Goal: Book appointment/travel/reservation

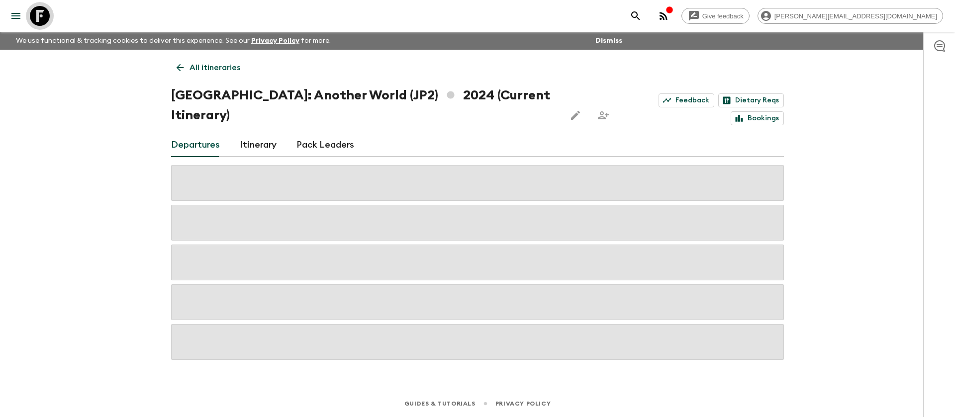
click at [43, 17] on icon at bounding box center [40, 16] width 20 height 20
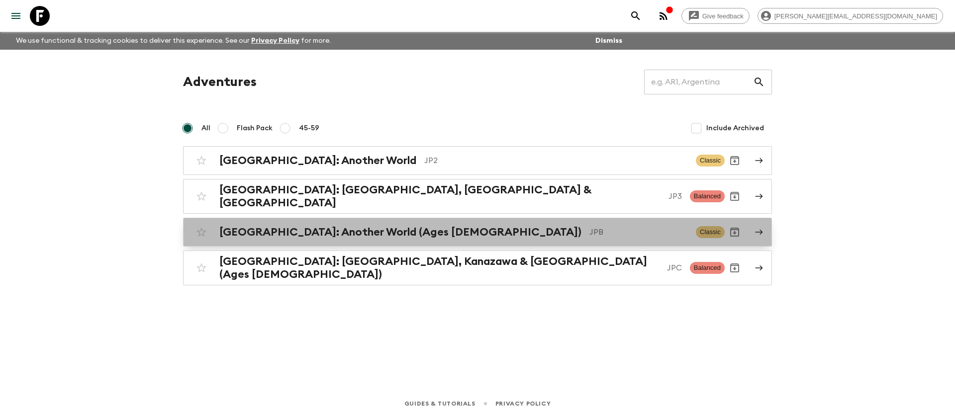
click at [335, 236] on link "[GEOGRAPHIC_DATA]: Another World (Ages [DEMOGRAPHIC_DATA]) JPB Classic" at bounding box center [477, 232] width 589 height 29
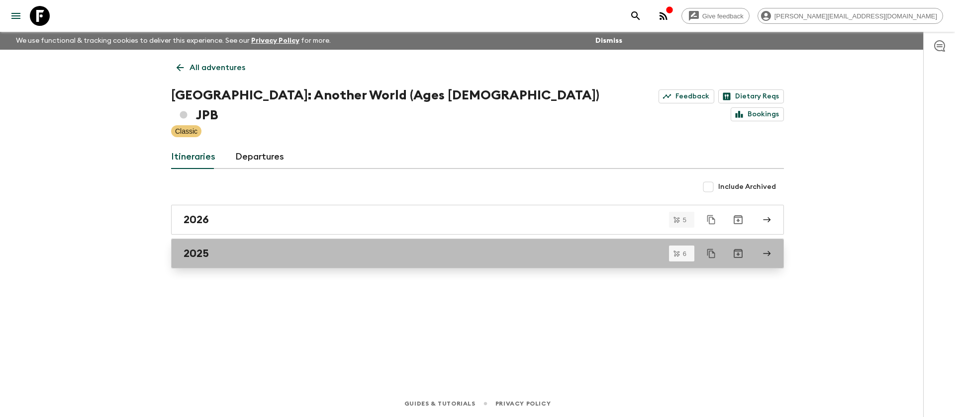
click at [242, 247] on div "2025" at bounding box center [468, 253] width 569 height 13
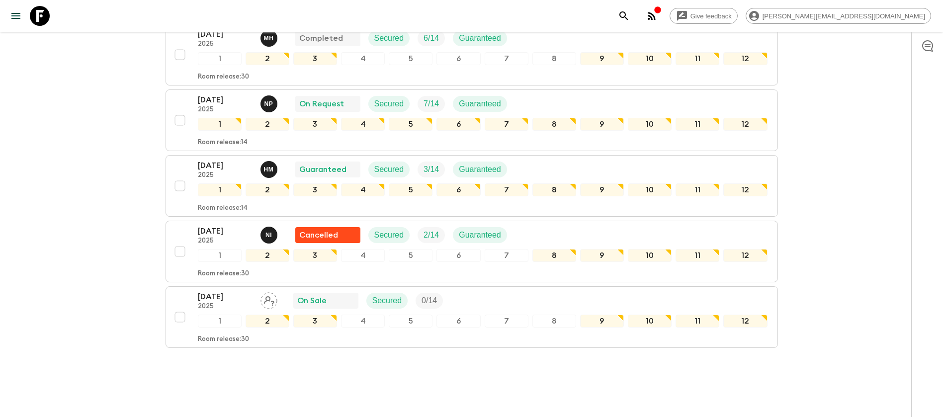
scroll to position [275, 0]
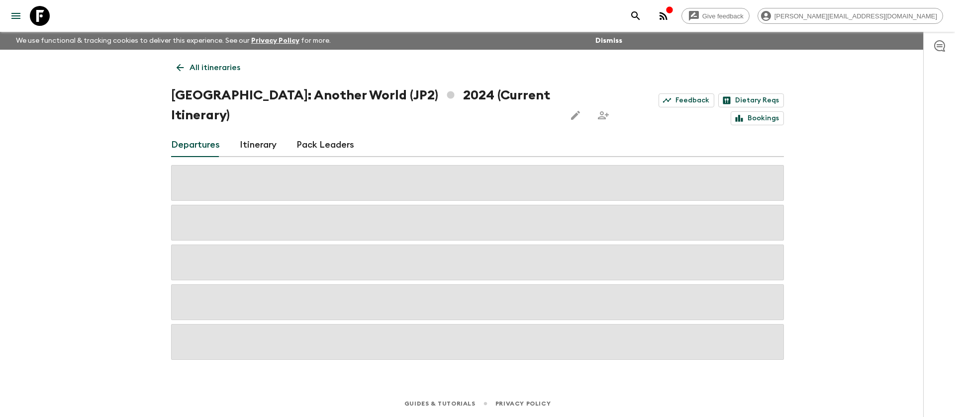
drag, startPoint x: 38, startPoint y: 11, endPoint x: 47, endPoint y: 0, distance: 13.8
click at [38, 11] on icon at bounding box center [40, 16] width 20 height 20
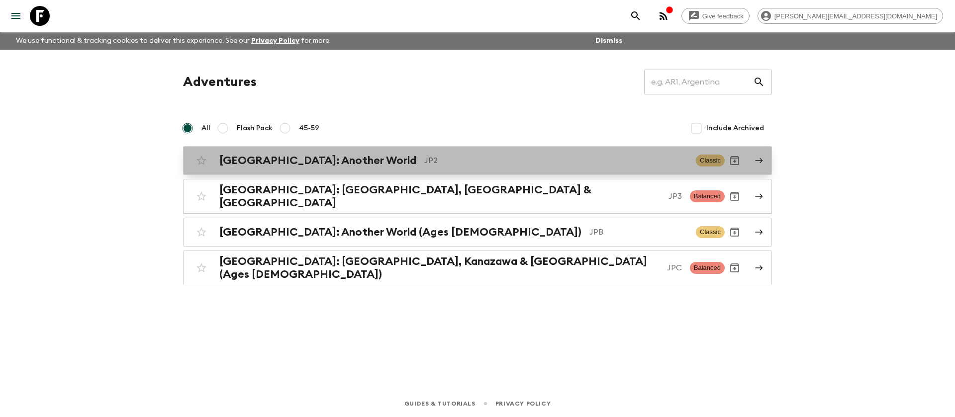
click at [391, 171] on link "Japan: Another World JP2 Classic" at bounding box center [477, 160] width 589 height 29
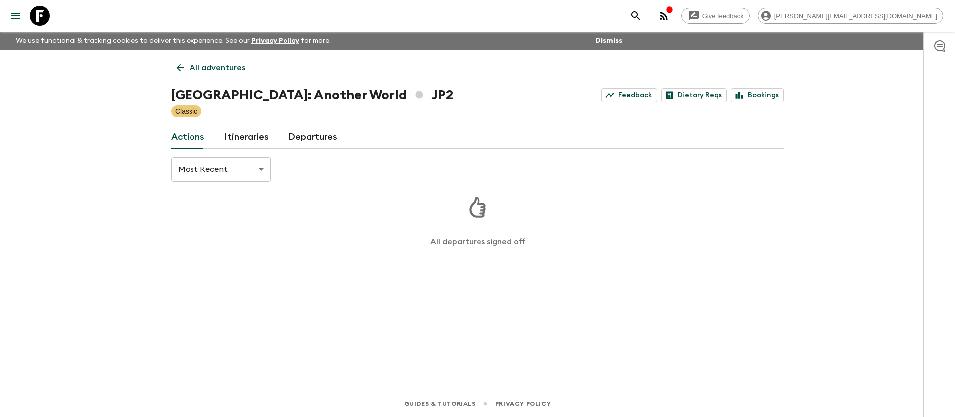
click at [288, 136] on link "Departures" at bounding box center [312, 137] width 49 height 24
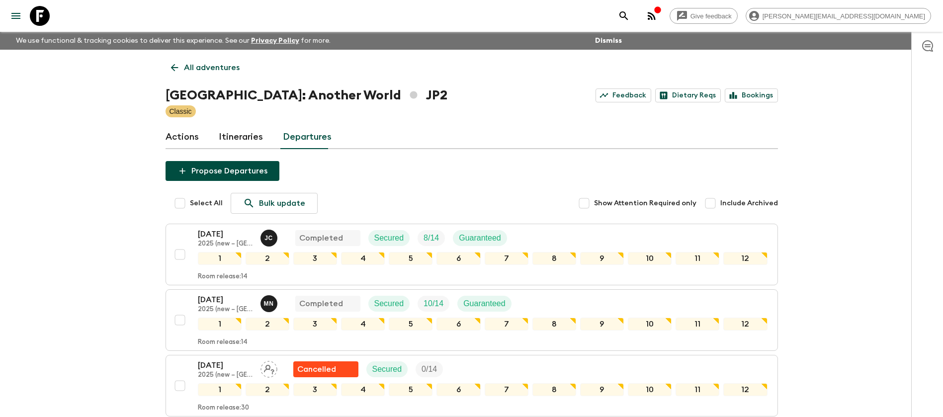
click at [479, 140] on div "Actions Itineraries Departures" at bounding box center [472, 137] width 613 height 24
click at [44, 9] on icon at bounding box center [40, 16] width 20 height 20
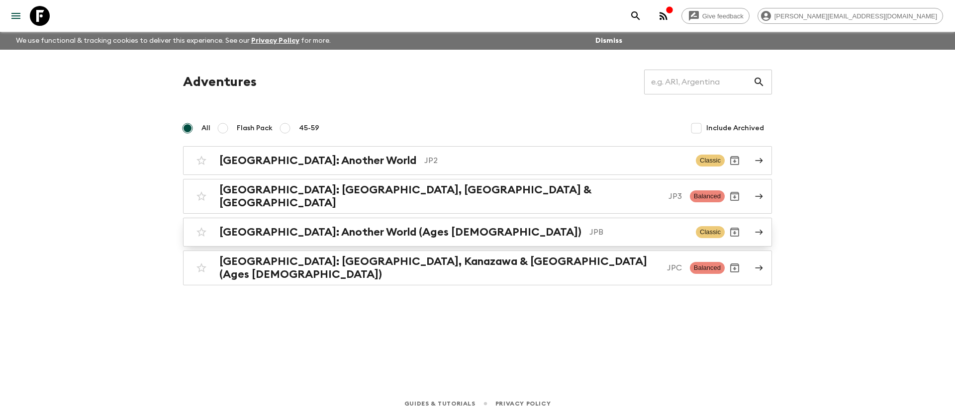
click at [402, 226] on div "Japan: Another World (Ages 45-59) JPB" at bounding box center [453, 232] width 468 height 13
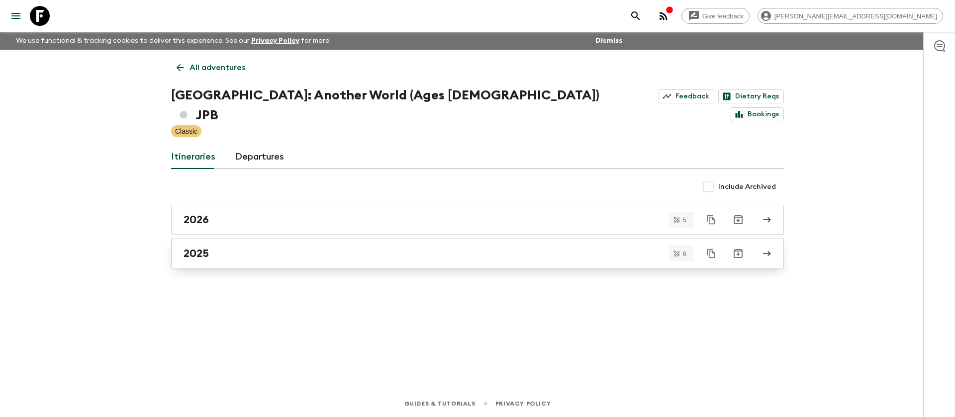
click at [288, 247] on div "2025" at bounding box center [468, 253] width 569 height 13
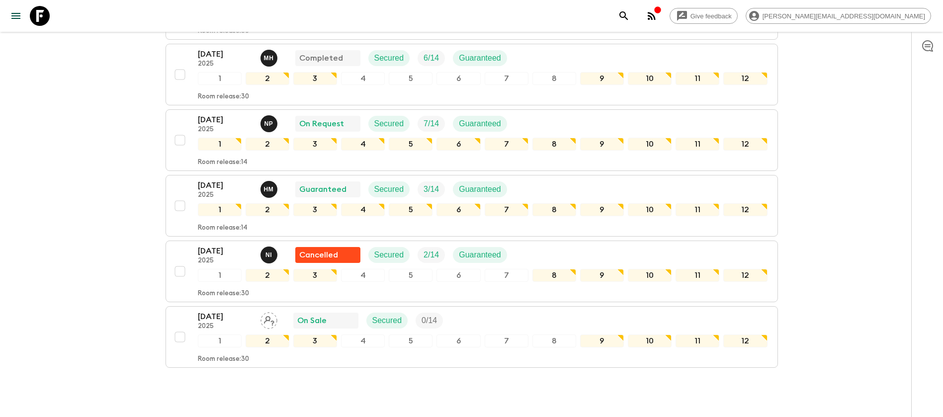
scroll to position [275, 0]
